Goal: Information Seeking & Learning: Learn about a topic

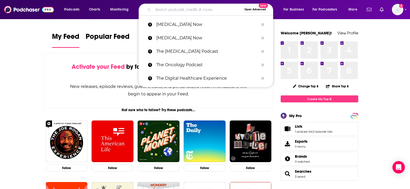
click at [172, 13] on input "Search podcasts, credits, & more..." at bounding box center [197, 9] width 89 height 8
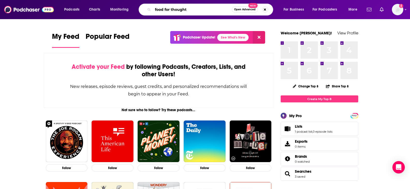
type input "food for thought"
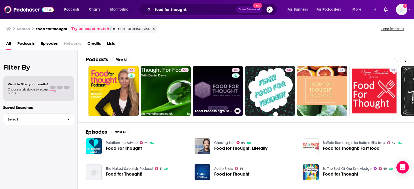
click at [228, 87] on link "43 Food Processing’s Food For Thought Podcast" at bounding box center [218, 91] width 50 height 50
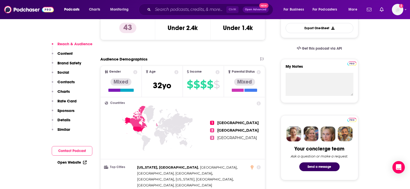
scroll to position [155, 0]
